Goal: Find specific page/section: Find specific page/section

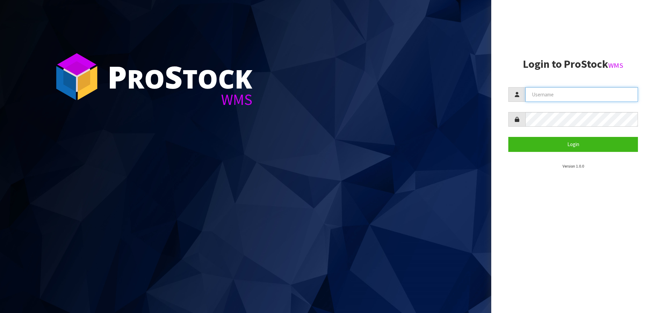
click at [551, 96] on input "text" at bounding box center [581, 94] width 112 height 15
paste input "KitchenAid"
type input "KitchenAid"
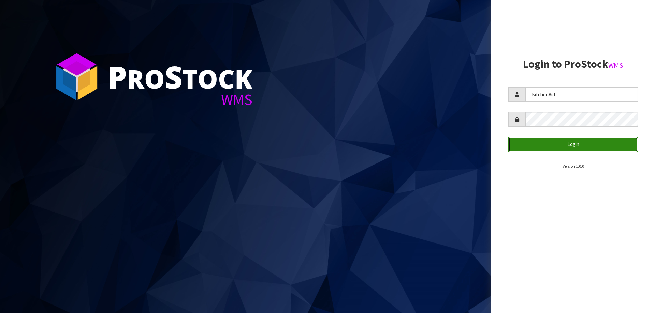
click at [565, 143] on button "Login" at bounding box center [573, 144] width 130 height 15
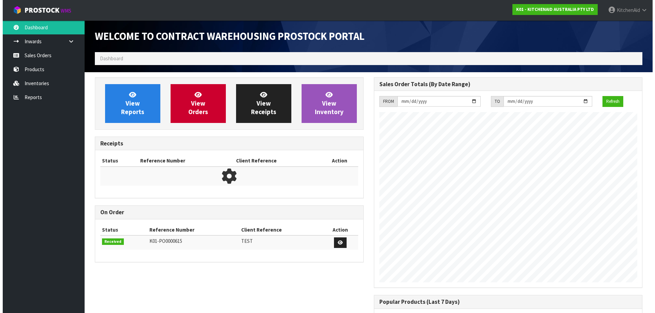
scroll to position [378, 279]
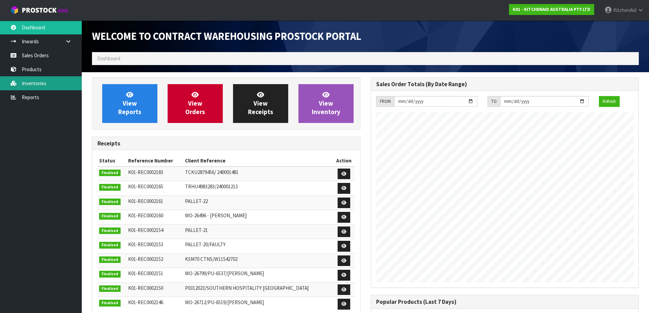
click at [22, 82] on link "Inventories" at bounding box center [41, 83] width 82 height 14
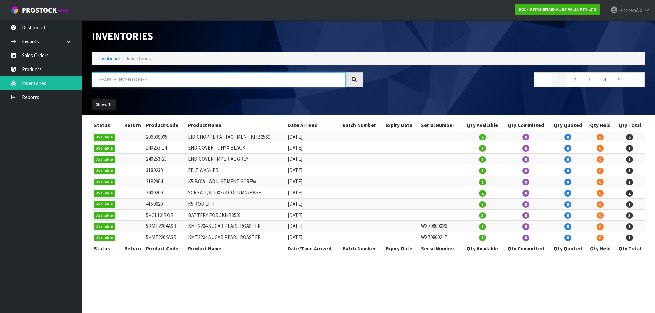
click at [136, 79] on input "text" at bounding box center [218, 79] width 253 height 15
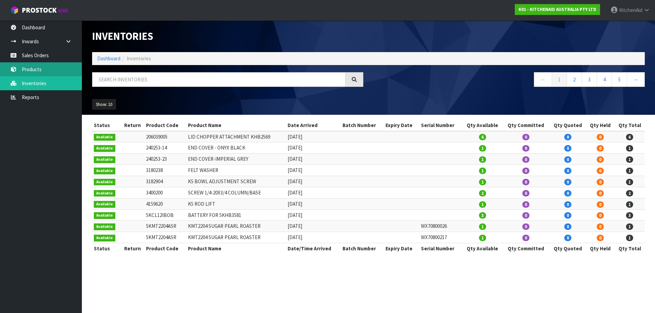
click at [50, 70] on link "Products" at bounding box center [41, 69] width 82 height 14
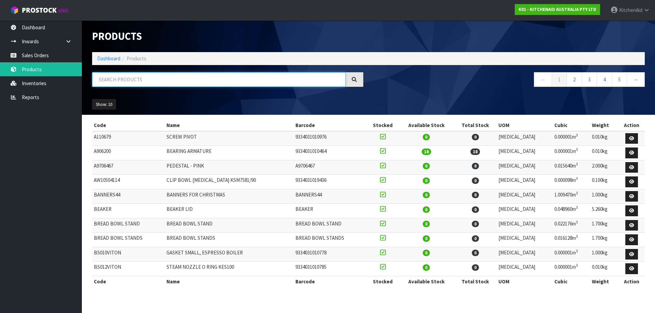
click at [141, 75] on input "text" at bounding box center [218, 79] width 253 height 15
paste input "K5THBS"
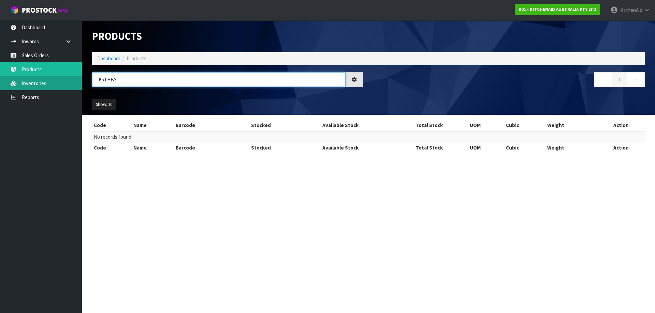
drag, startPoint x: 143, startPoint y: 79, endPoint x: 52, endPoint y: 76, distance: 90.4
click at [54, 76] on body "Toggle navigation ProStock WMS K01 - KITCHENAID AUSTRALIA PTY LTD [GEOGRAPHIC_D…" at bounding box center [327, 156] width 655 height 313
paste input "5KSM5THFBS"
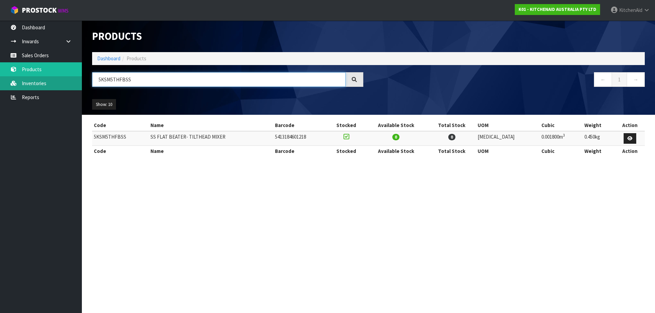
drag, startPoint x: 146, startPoint y: 76, endPoint x: 45, endPoint y: 76, distance: 100.9
click at [45, 76] on body "Toggle navigation ProStock WMS K01 - KITCHENAID AUSTRALIA PTY LTD [GEOGRAPHIC_D…" at bounding box center [327, 156] width 655 height 313
paste input "K5THB"
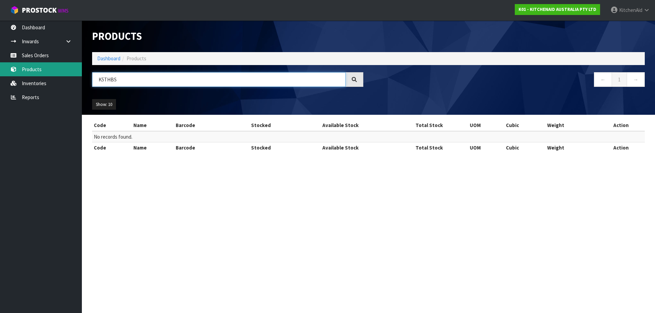
drag, startPoint x: 128, startPoint y: 81, endPoint x: 29, endPoint y: 74, distance: 99.5
click at [37, 73] on body "Toggle navigation ProStock WMS K01 - KITCHENAID AUSTRALIA PTY LTD [GEOGRAPHIC_D…" at bounding box center [327, 156] width 655 height 313
paste input "K5THBS"
click at [354, 78] on icon at bounding box center [353, 79] width 5 height 5
click at [353, 81] on icon at bounding box center [353, 79] width 5 height 5
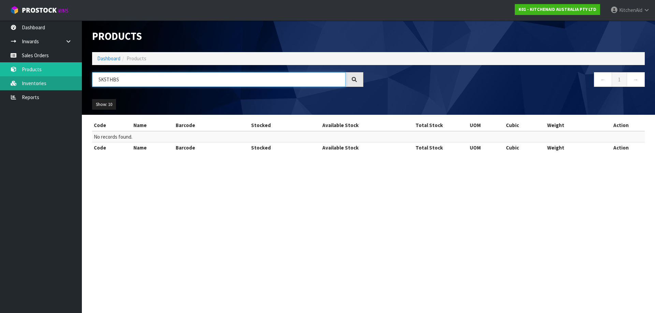
drag, startPoint x: 143, startPoint y: 79, endPoint x: 21, endPoint y: 81, distance: 122.4
click at [22, 81] on body "Toggle navigation ProStock WMS K01 - KITCHENAID AUSTRALIA PTY LTD [GEOGRAPHIC_D…" at bounding box center [327, 156] width 655 height 313
paste input "SMPB5S"
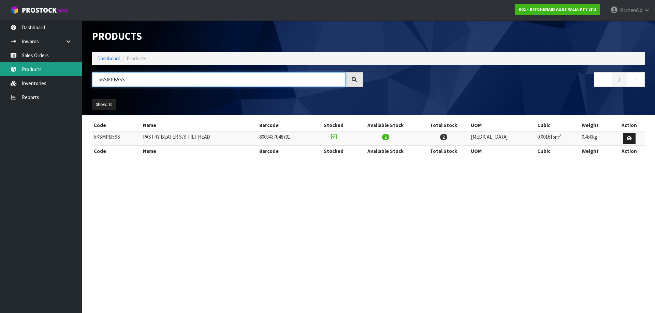
drag, startPoint x: 137, startPoint y: 78, endPoint x: 27, endPoint y: 70, distance: 110.1
click at [31, 76] on body "Toggle navigation ProStock WMS K01 - KITCHENAID AUSTRALIA PTY LTD [GEOGRAPHIC_D…" at bounding box center [327, 156] width 655 height 313
paste input "text"
type input "5KSMPB5"
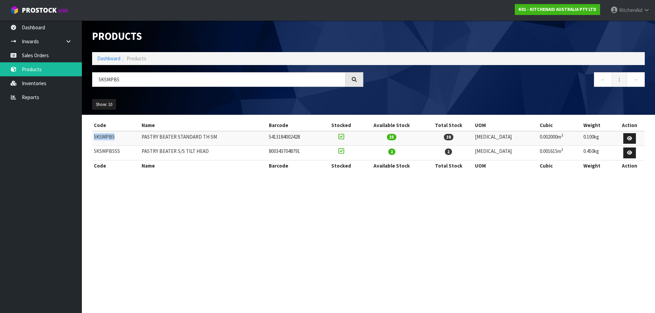
drag, startPoint x: 119, startPoint y: 139, endPoint x: 94, endPoint y: 139, distance: 24.9
click at [94, 139] on td "5KSMPB5" at bounding box center [116, 138] width 48 height 15
copy td "5KSMPB5"
